Goal: Communication & Community: Answer question/provide support

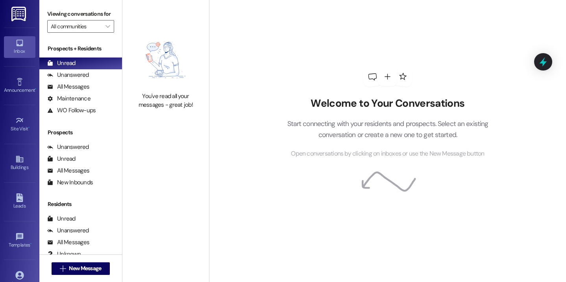
click at [132, 106] on div "You've read all your messages - great job!" at bounding box center [165, 100] width 69 height 17
click at [76, 269] on span "New Message" at bounding box center [85, 268] width 32 height 8
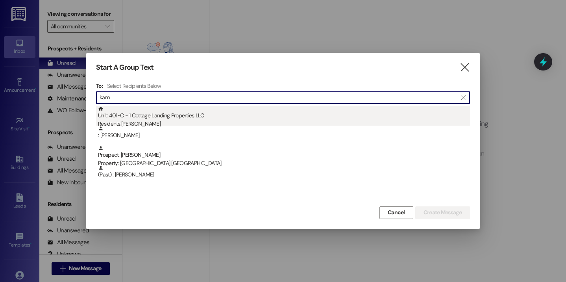
type input "kam"
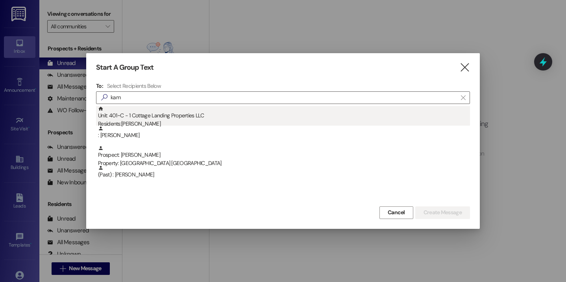
click at [173, 121] on div "Residents: Kamryn Agurcia" at bounding box center [284, 124] width 372 height 8
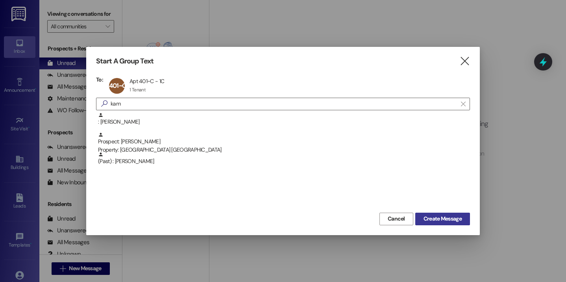
click at [450, 219] on span "Create Message" at bounding box center [443, 219] width 38 height 8
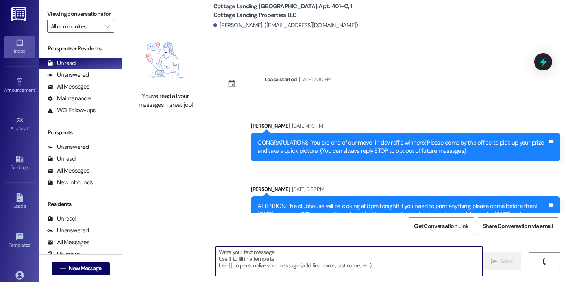
click at [302, 269] on textarea at bounding box center [349, 262] width 267 height 30
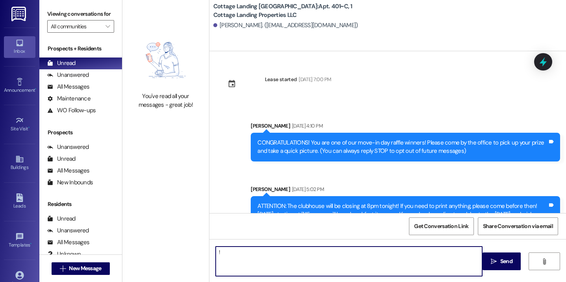
type textarea "!!"
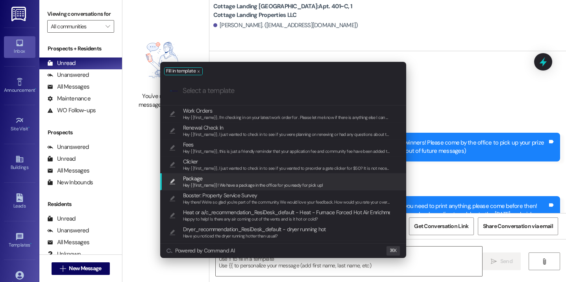
click at [232, 178] on span "Package" at bounding box center [253, 178] width 140 height 9
type textarea "Hey {{first_name}}! We have a package in the office for you ready for pick up!"
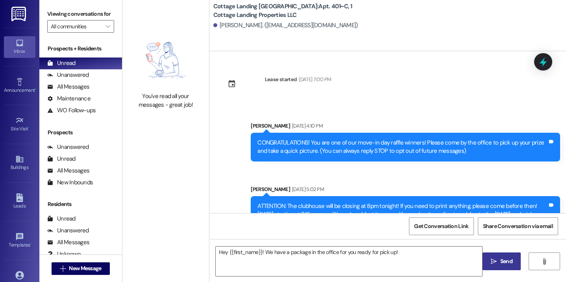
click at [490, 260] on span " Send" at bounding box center [502, 261] width 25 height 8
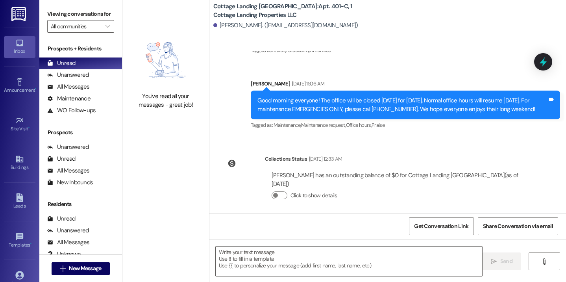
scroll to position [582, 0]
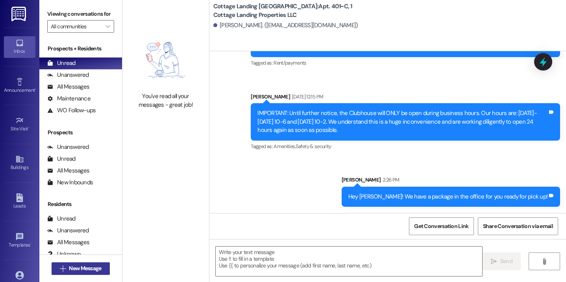
click at [100, 271] on span "New Message" at bounding box center [85, 268] width 32 height 8
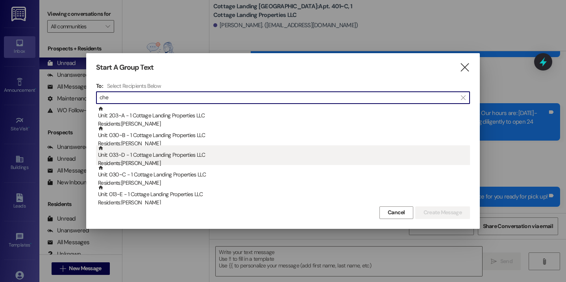
type input "che"
click at [173, 158] on div "Unit: 033~D - 1 Cottage Landing Properties LLC Residents: Chelsea Rodriguez" at bounding box center [284, 156] width 372 height 22
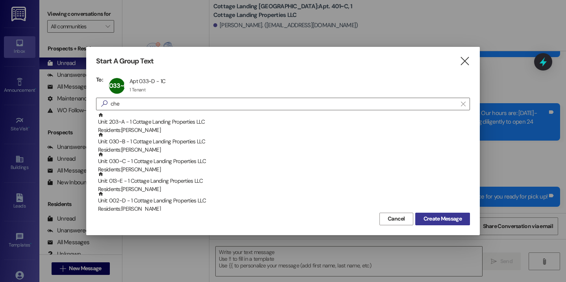
click at [455, 219] on span "Create Message" at bounding box center [443, 219] width 38 height 8
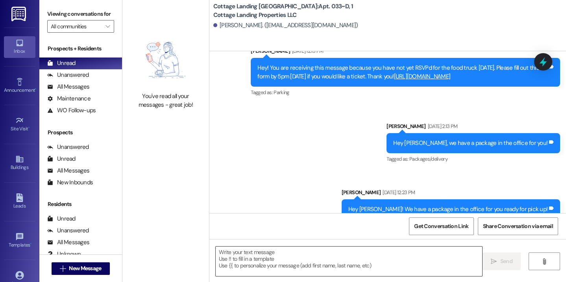
click at [290, 262] on textarea at bounding box center [349, 262] width 267 height 30
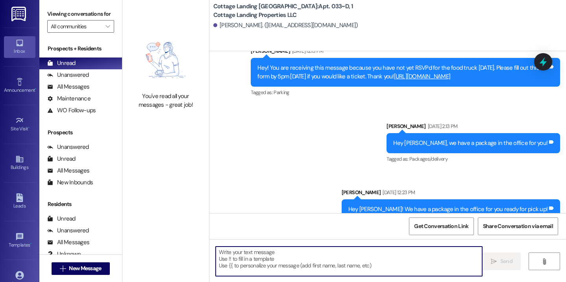
scroll to position [9618, 0]
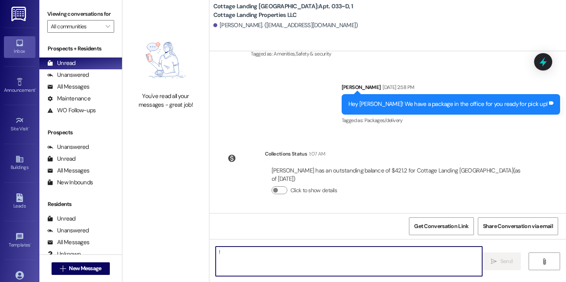
type textarea "!!"
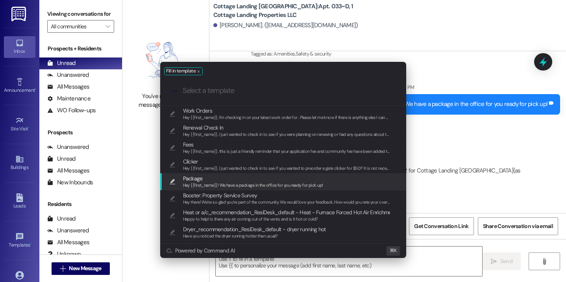
click at [215, 180] on span "Package" at bounding box center [253, 178] width 140 height 9
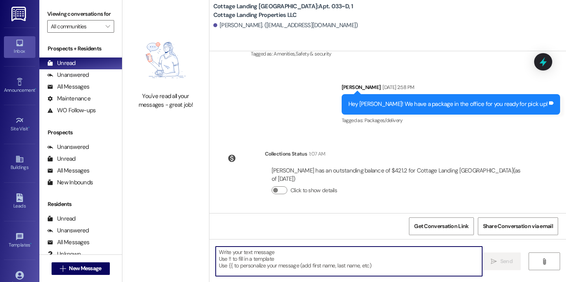
type textarea "Hey {{first_name}}! We have a package in the office for you ready for pick up!"
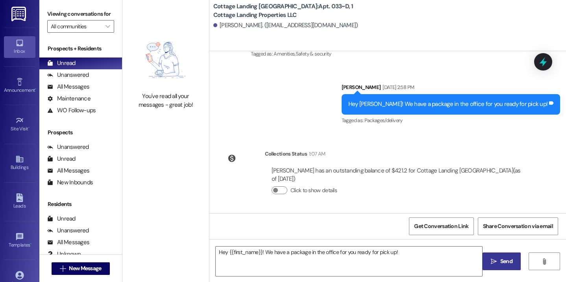
click at [494, 262] on icon "" at bounding box center [494, 261] width 6 height 6
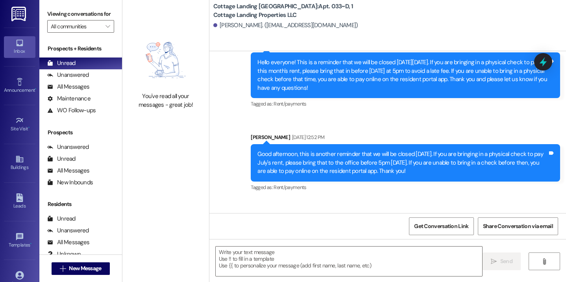
scroll to position [8159, 0]
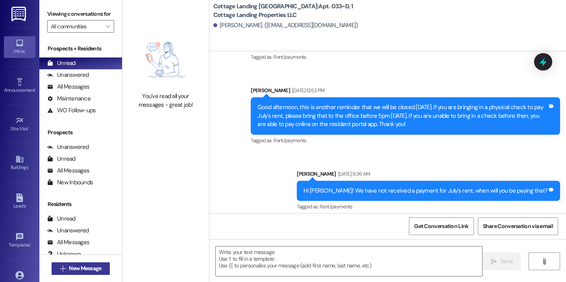
click at [72, 270] on span "New Message" at bounding box center [85, 268] width 32 height 8
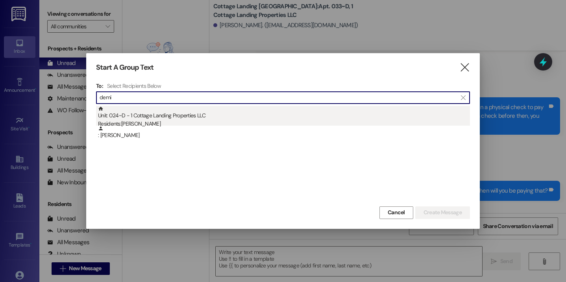
type input "demi"
click at [147, 118] on div "Unit: 024~D - 1 Cottage Landing Properties LLC Residents: Demi Richard" at bounding box center [284, 117] width 372 height 22
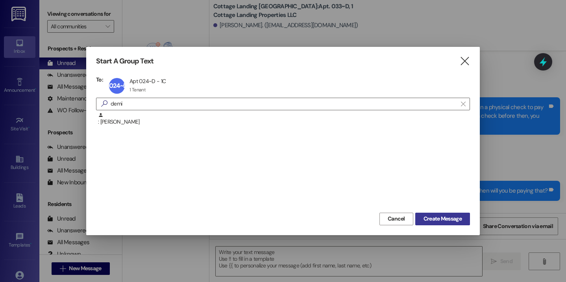
click at [457, 215] on span "Create Message" at bounding box center [443, 219] width 38 height 8
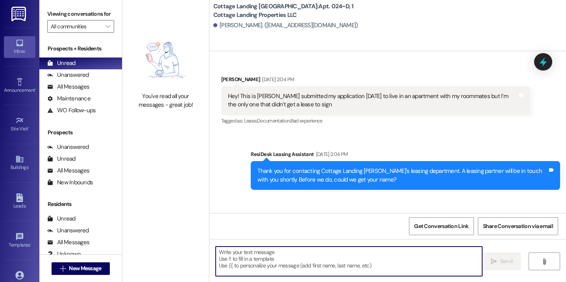
click at [251, 255] on textarea at bounding box center [349, 262] width 267 height 30
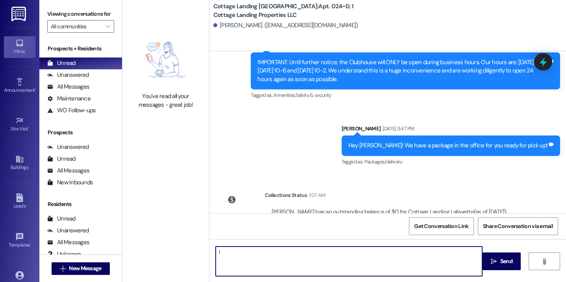
type textarea "!!"
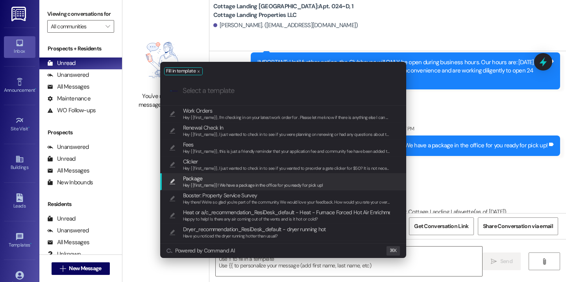
click at [203, 180] on span "Package" at bounding box center [253, 178] width 140 height 9
type textarea "Hey {{first_name}}! We have a package in the office for you ready for pick up!"
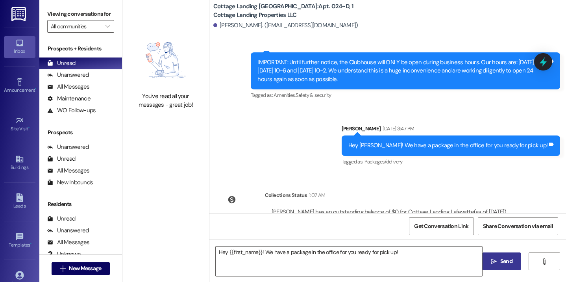
click at [493, 263] on icon "" at bounding box center [494, 261] width 6 height 6
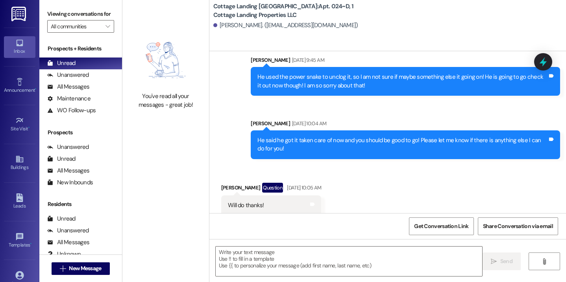
scroll to position [15429, 0]
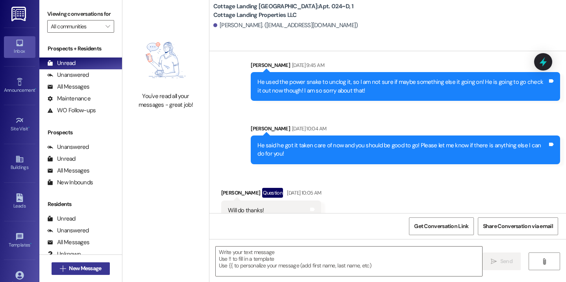
click at [87, 265] on span "New Message" at bounding box center [85, 268] width 32 height 8
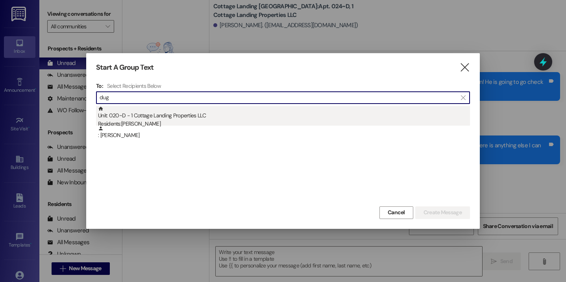
type input "dug"
click at [150, 121] on div "Residents: Hannah Dugas" at bounding box center [284, 124] width 372 height 8
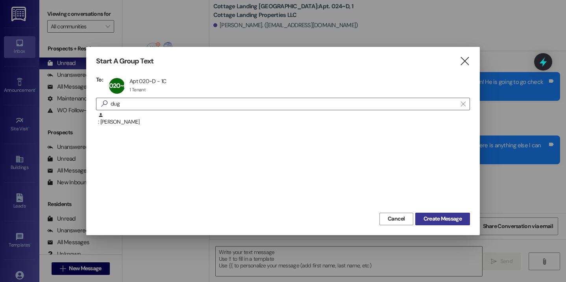
click at [436, 222] on span "Create Message" at bounding box center [443, 219] width 38 height 8
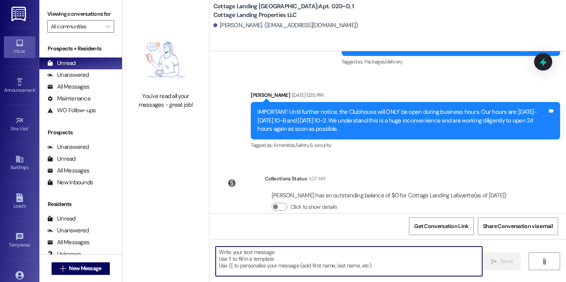
click at [260, 257] on textarea at bounding box center [349, 262] width 267 height 30
type textarea "!!"
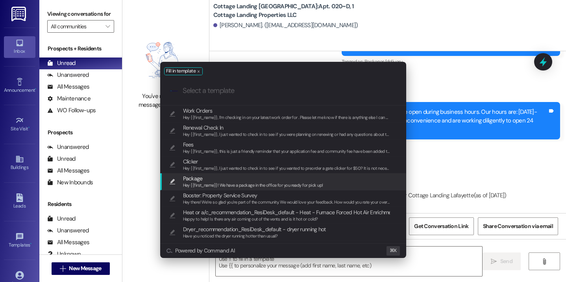
click at [206, 175] on span "Package" at bounding box center [253, 178] width 140 height 9
type textarea "Hey {{first_name}}! We have a package in the office for you ready for pick up!"
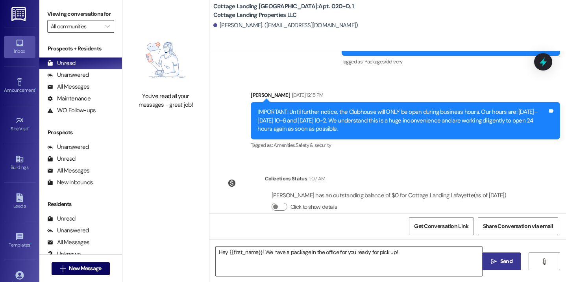
click at [510, 266] on button " Send" at bounding box center [502, 261] width 38 height 18
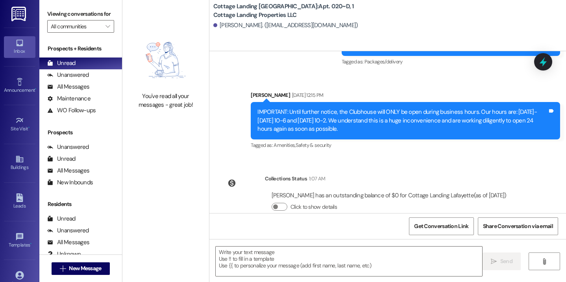
scroll to position [11514, 0]
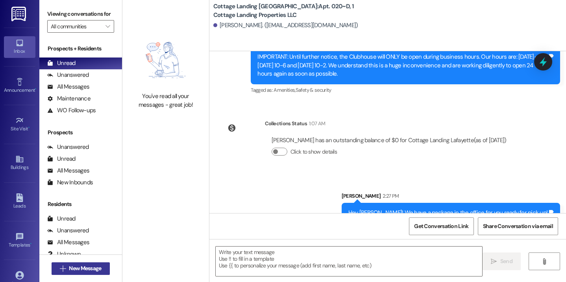
click at [79, 270] on span "New Message" at bounding box center [85, 268] width 32 height 8
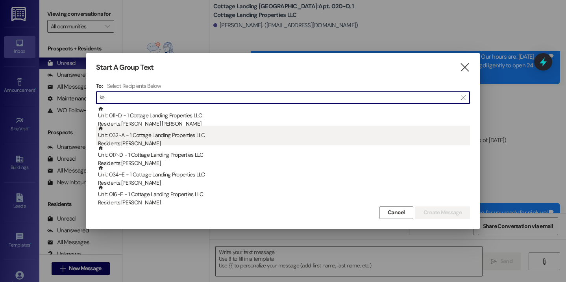
type input "ke"
click at [137, 139] on div "Residents: Baileigh Kellogg" at bounding box center [284, 143] width 372 height 8
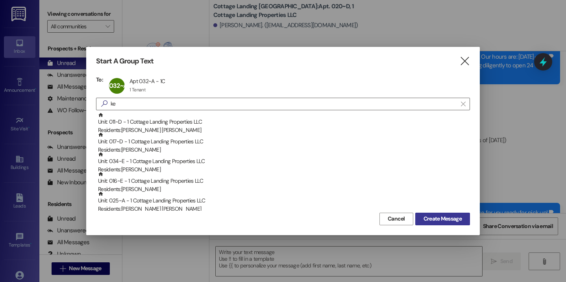
click at [437, 221] on span "Create Message" at bounding box center [443, 219] width 38 height 8
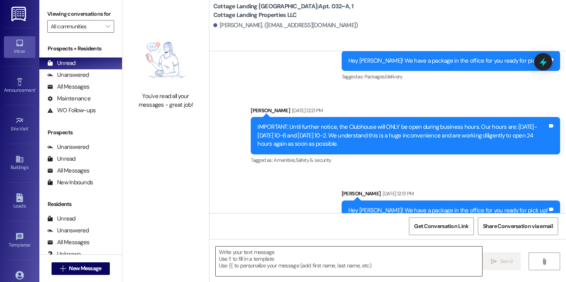
click at [220, 250] on textarea at bounding box center [349, 262] width 267 height 30
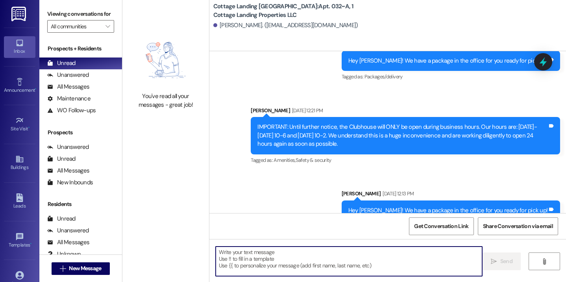
scroll to position [15631, 0]
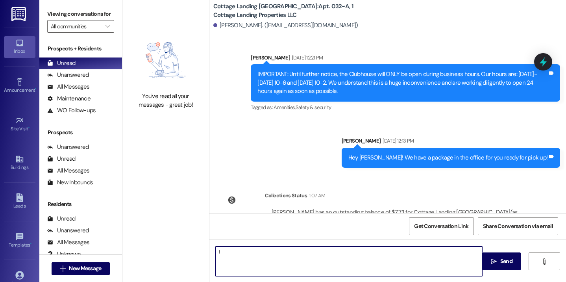
type textarea "!!"
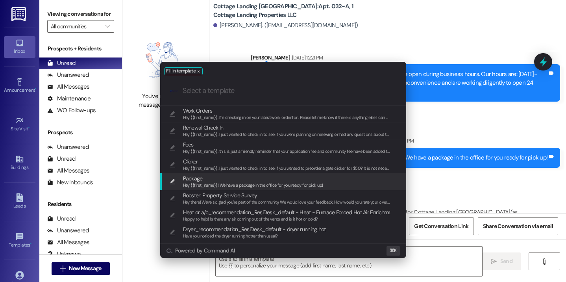
click at [207, 178] on span "Package" at bounding box center [253, 178] width 140 height 9
type textarea "Hey {{first_name}}! We have a package in the office for you ready for pick up!"
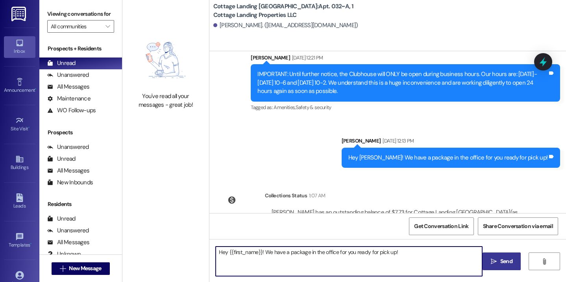
click at [502, 261] on span "Send" at bounding box center [507, 261] width 12 height 8
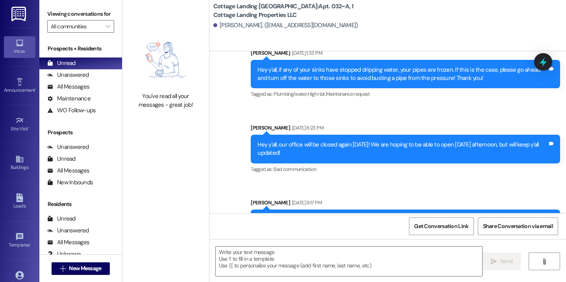
scroll to position [10489, 0]
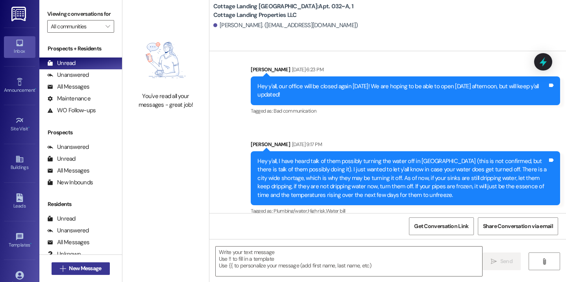
click at [73, 264] on button " New Message" at bounding box center [81, 268] width 58 height 13
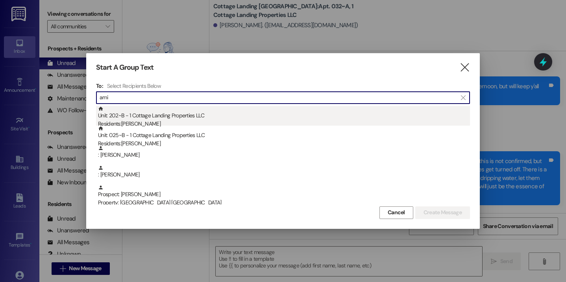
type input "ami"
click at [162, 116] on div "Unit: 202~B - 1 Cottage Landing Properties LLC Residents: Amiyah Allison" at bounding box center [284, 117] width 372 height 22
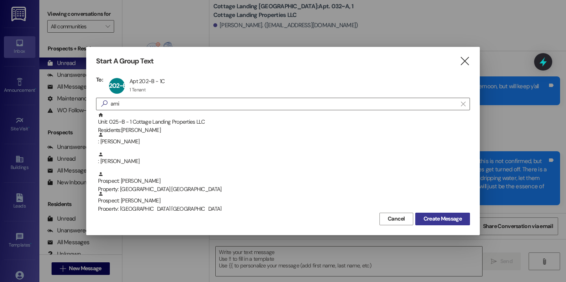
click at [422, 218] on span "Create Message" at bounding box center [442, 219] width 41 height 8
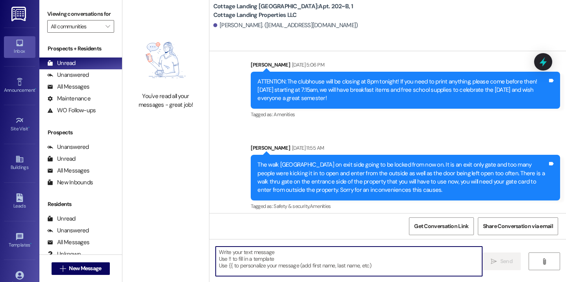
click at [295, 266] on textarea at bounding box center [349, 262] width 267 height 30
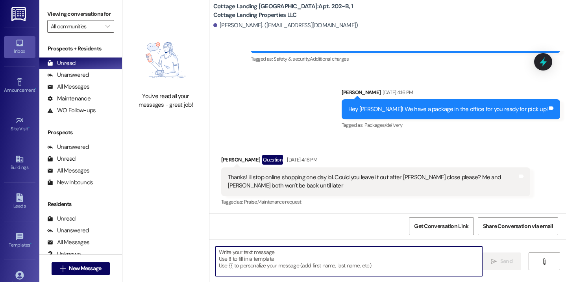
scroll to position [3080, 0]
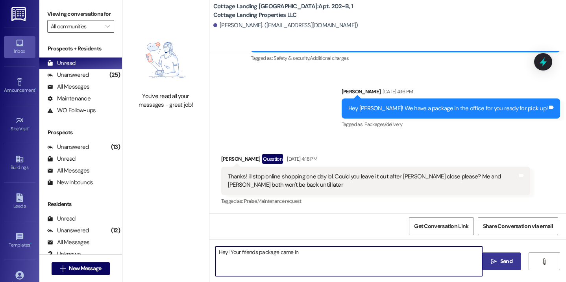
type textarea "Hey! Your friends package came in!"
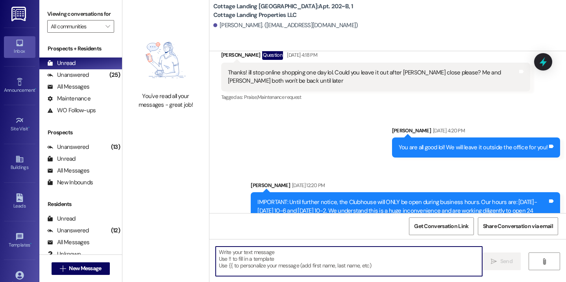
scroll to position [3346, 0]
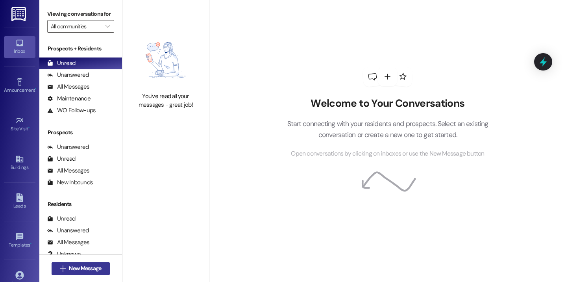
click at [70, 271] on span "New Message" at bounding box center [85, 268] width 32 height 8
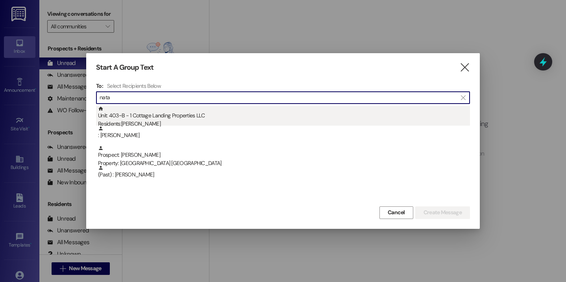
type input "nata"
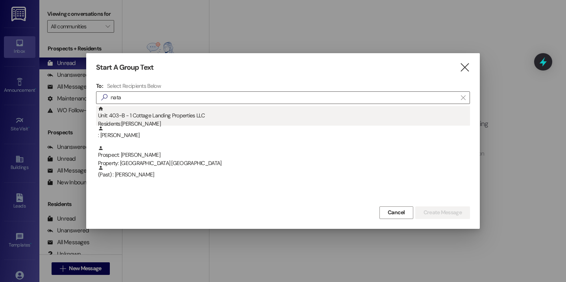
click at [121, 115] on div "Unit: 403~B - 1 Cottage Landing Properties LLC Residents: Natalie Williams" at bounding box center [284, 117] width 372 height 22
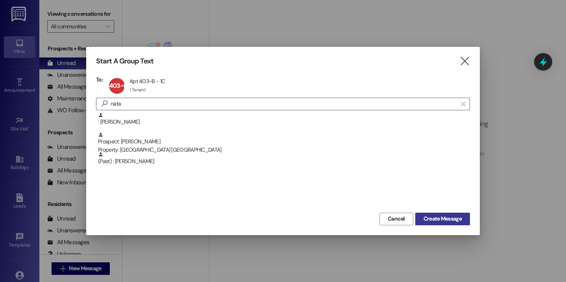
click at [425, 216] on span "Create Message" at bounding box center [443, 219] width 38 height 8
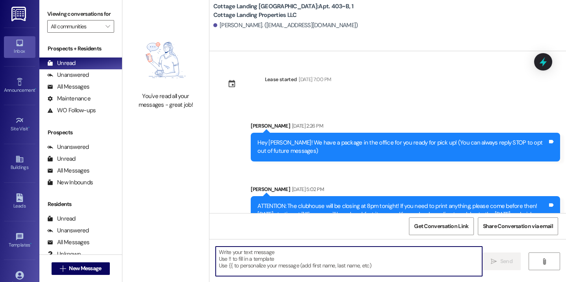
click at [308, 257] on textarea at bounding box center [349, 262] width 267 height 30
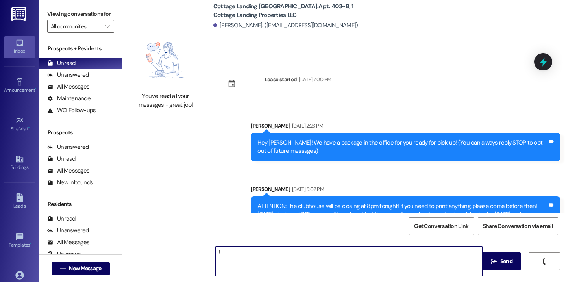
type textarea "!!"
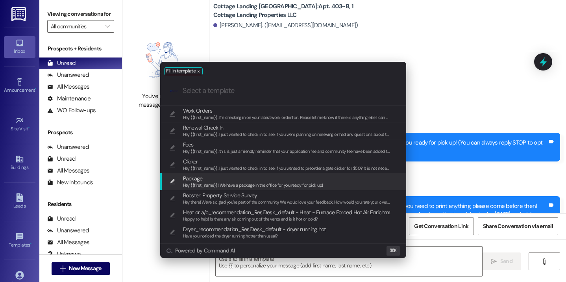
click at [235, 184] on span "Hey {{first_name}}! We have a package in the office for you ready for pick up!" at bounding box center [253, 185] width 140 height 6
type textarea "Hey {{first_name}}! We have a package in the office for you ready for pick up!"
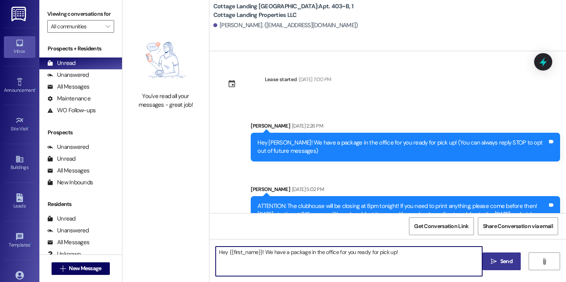
click at [504, 265] on span "Send" at bounding box center [507, 261] width 12 height 8
